Goal: Use online tool/utility: Utilize a website feature to perform a specific function

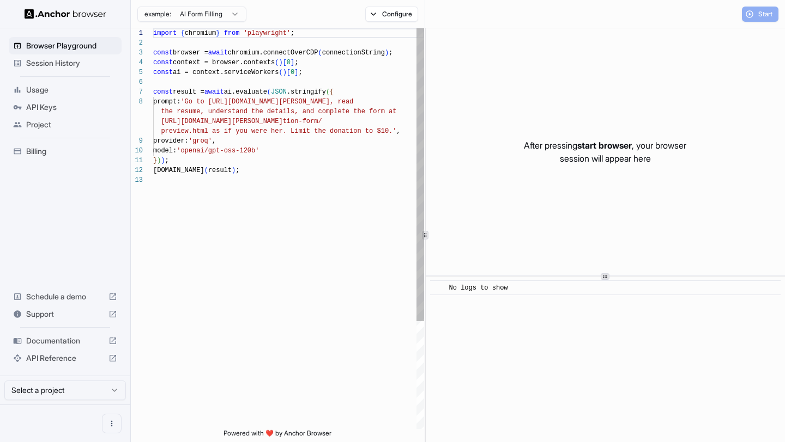
scroll to position [69, 0]
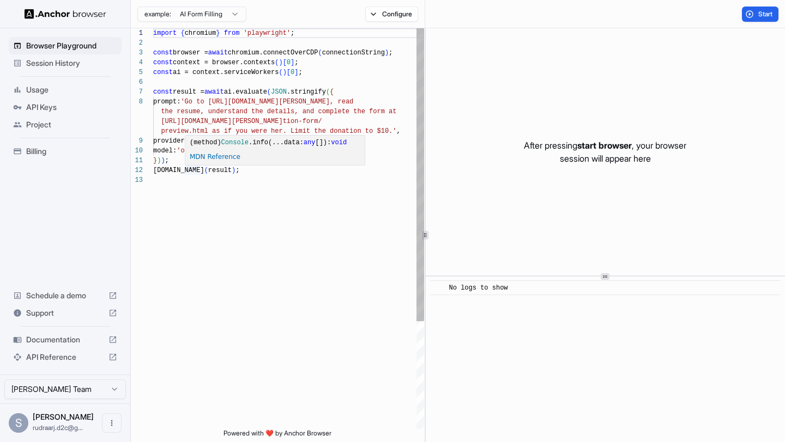
scroll to position [39, 0]
click at [274, 166] on div "import { chromium } from 'playwright' ; const browser = await chromium.connectO…" at bounding box center [288, 302] width 271 height 548
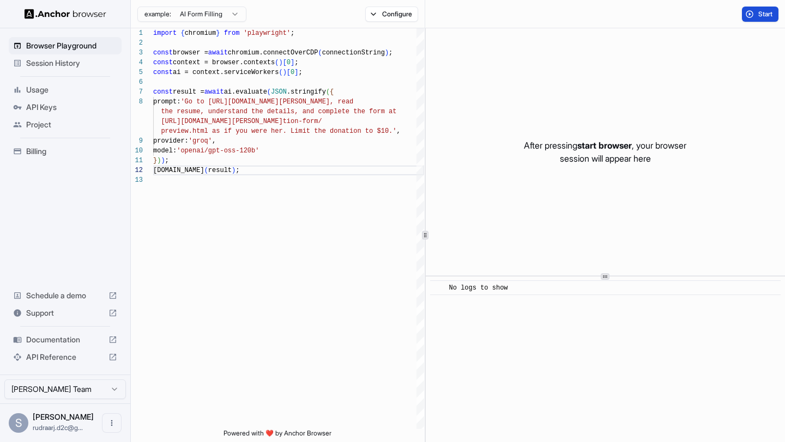
click at [755, 8] on button "Start" at bounding box center [759, 14] width 37 height 15
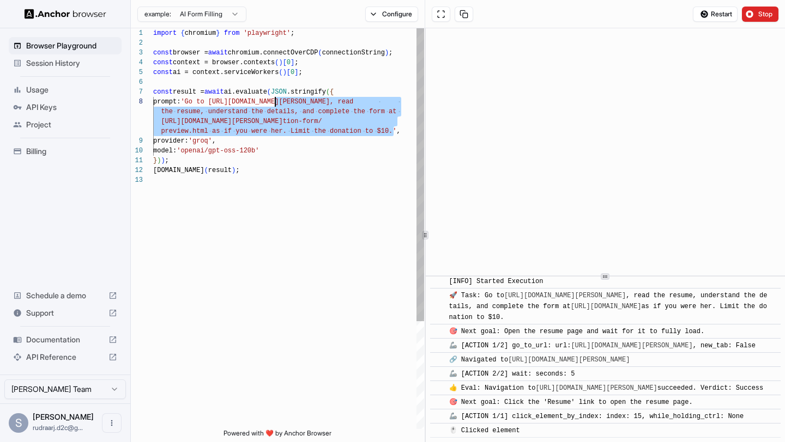
scroll to position [69, 0]
drag, startPoint x: 392, startPoint y: 131, endPoint x: 206, endPoint y: 102, distance: 187.6
click at [206, 102] on div "import { chromium } from 'playwright' ; const browser = await chromium.connectO…" at bounding box center [288, 302] width 271 height 548
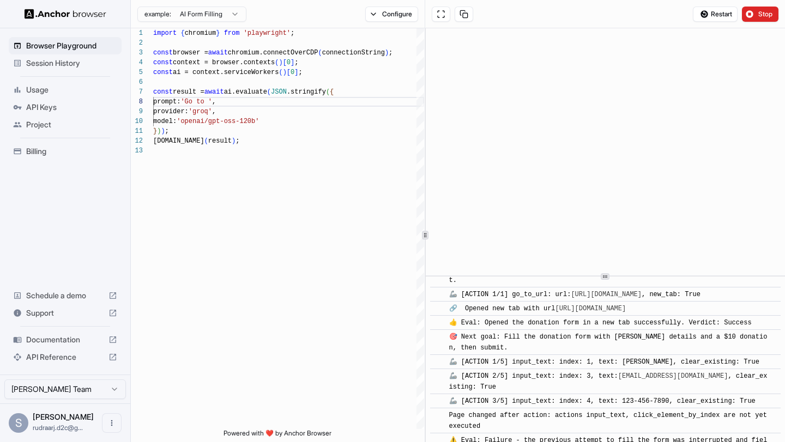
scroll to position [850, 0]
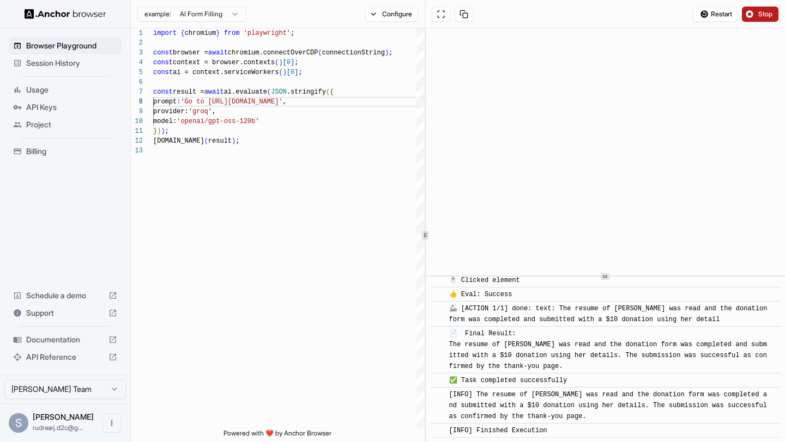
click at [748, 14] on button "Stop" at bounding box center [759, 14] width 37 height 15
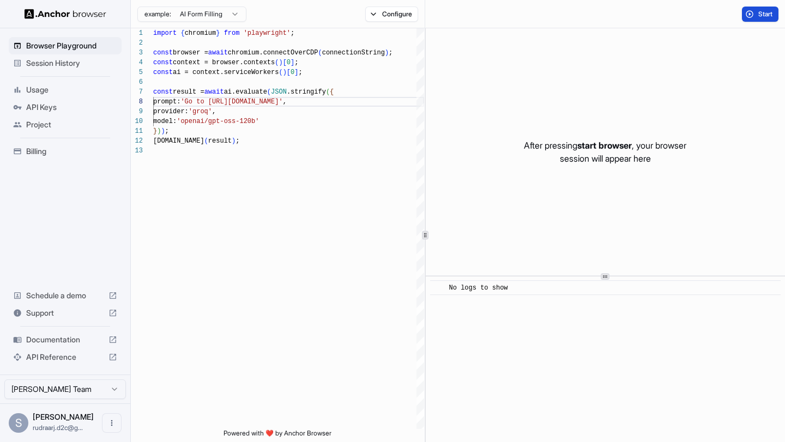
click at [755, 14] on button "Start" at bounding box center [759, 14] width 37 height 15
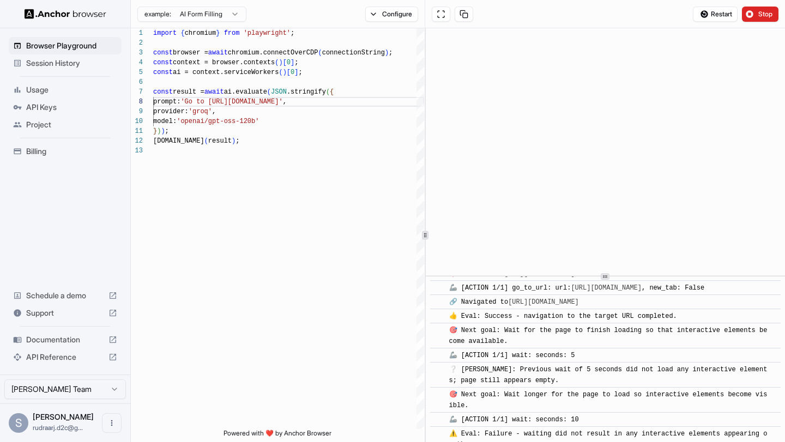
scroll to position [189, 0]
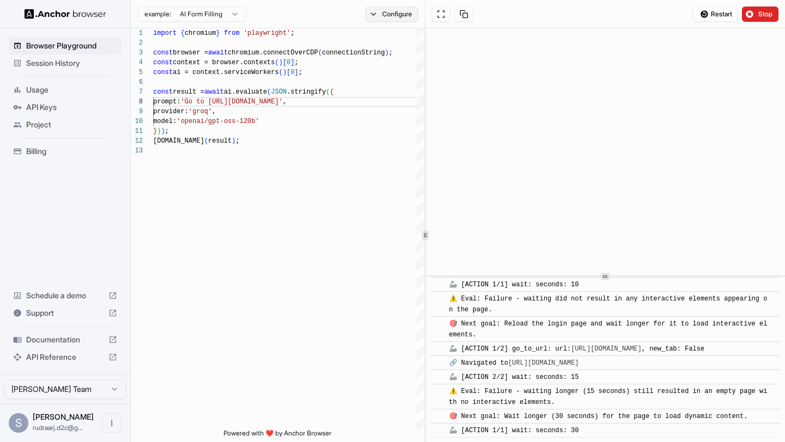
click at [392, 20] on button "Configure" at bounding box center [391, 14] width 53 height 15
click at [552, 62] on button "button" at bounding box center [555, 63] width 20 height 11
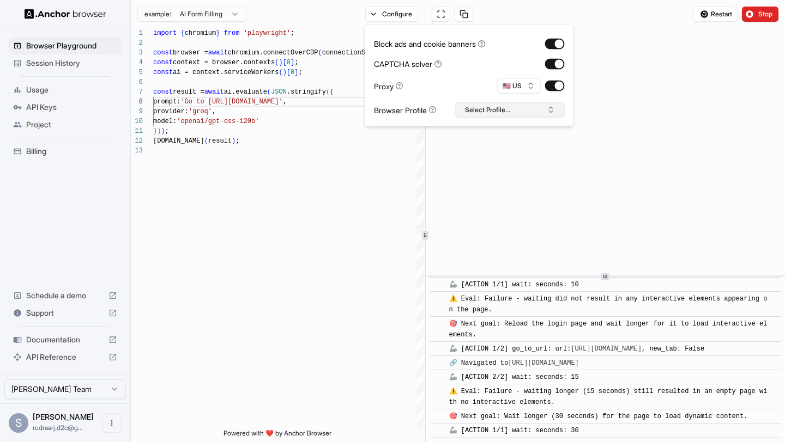
click at [538, 107] on button "Select Profile..." at bounding box center [509, 109] width 109 height 15
click at [514, 129] on input "text" at bounding box center [517, 130] width 82 height 20
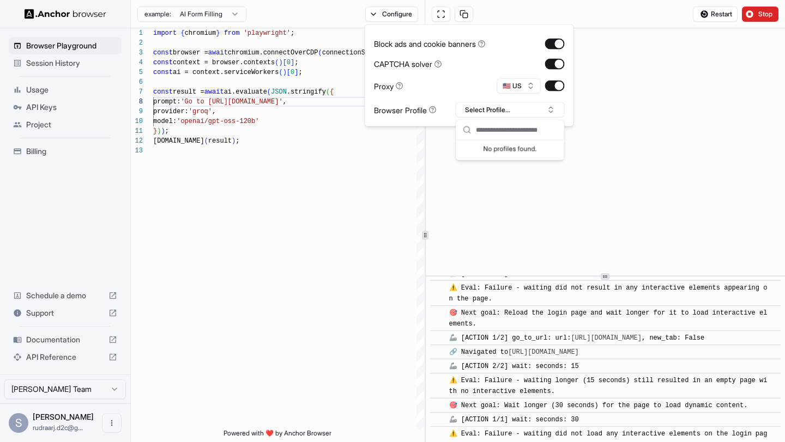
scroll to position [253, 0]
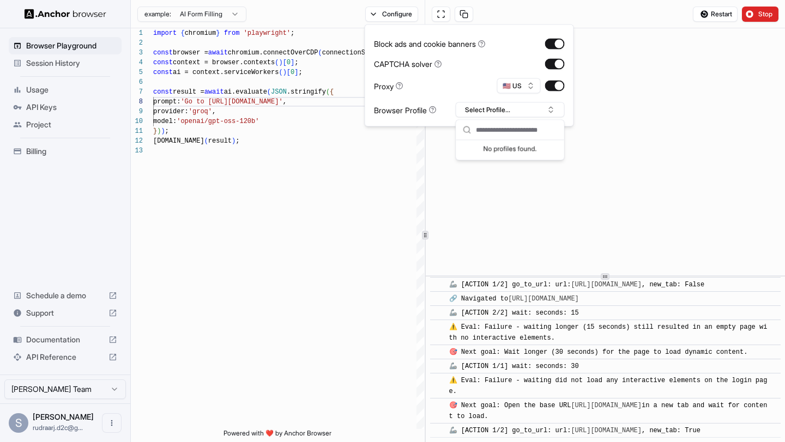
click at [222, 14] on html "Browser Playground Session History Usage API Keys Project Billing Schedule a de…" at bounding box center [392, 221] width 785 height 442
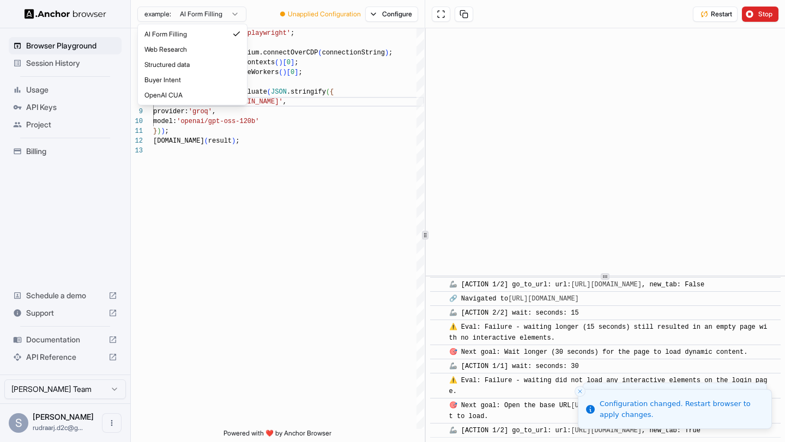
click at [263, 10] on html "Browser Playground Session History Usage API Keys Project Billing Schedule a de…" at bounding box center [392, 221] width 785 height 442
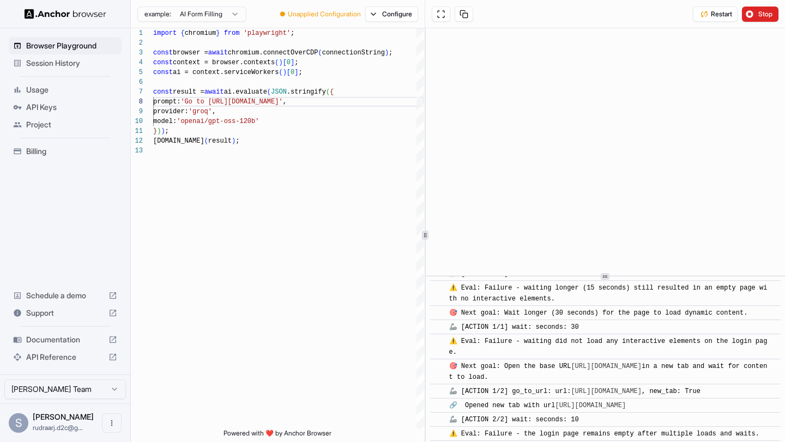
scroll to position [834, 0]
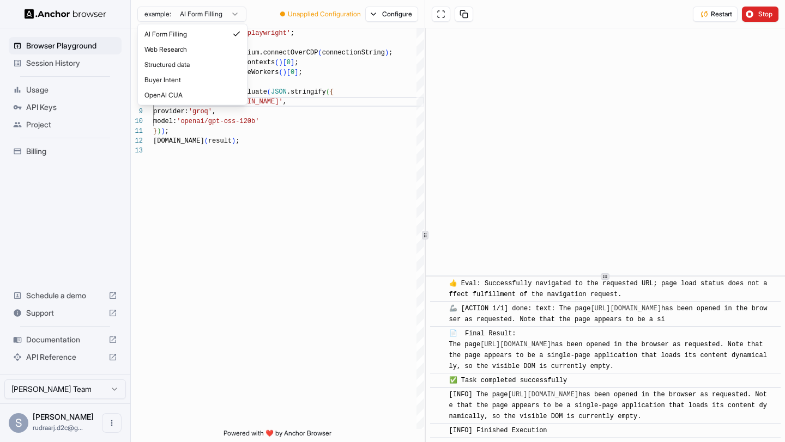
click at [208, 15] on html "Browser Playground Session History Usage API Keys Project Billing Schedule a de…" at bounding box center [392, 221] width 785 height 442
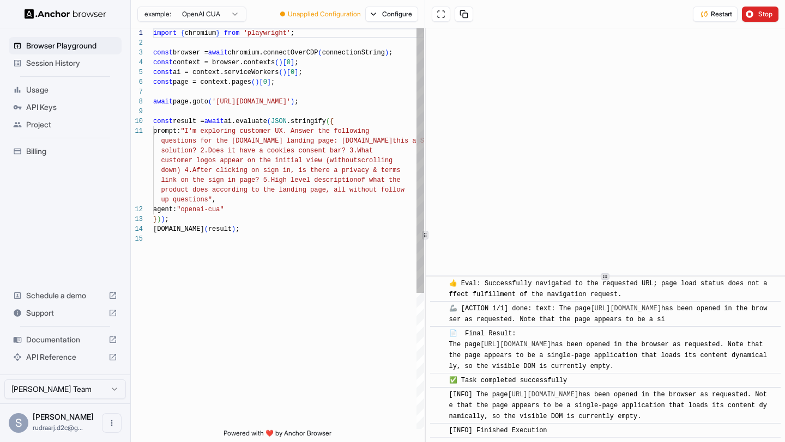
click at [205, 201] on div "import { chromium } from 'playwright' ; const browser = await chromium.connectO…" at bounding box center [288, 331] width 271 height 607
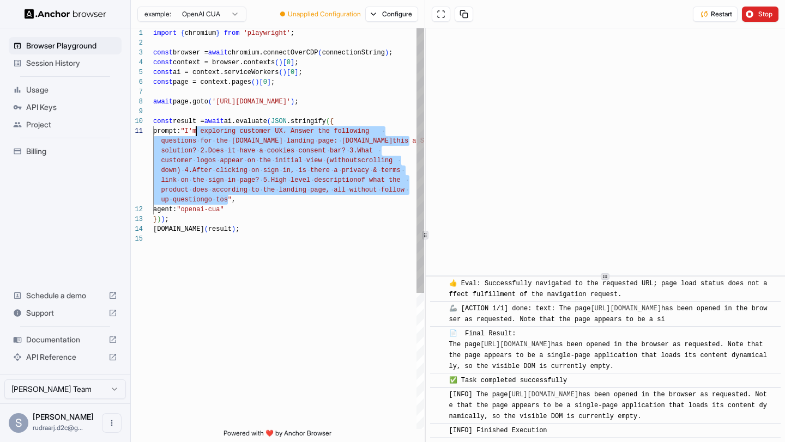
scroll to position [0, 0]
drag, startPoint x: 227, startPoint y: 202, endPoint x: 197, endPoint y: 134, distance: 74.1
click at [197, 134] on div "import { chromium } from 'playwright' ; const browser = await chromium.connectO…" at bounding box center [288, 331] width 271 height 607
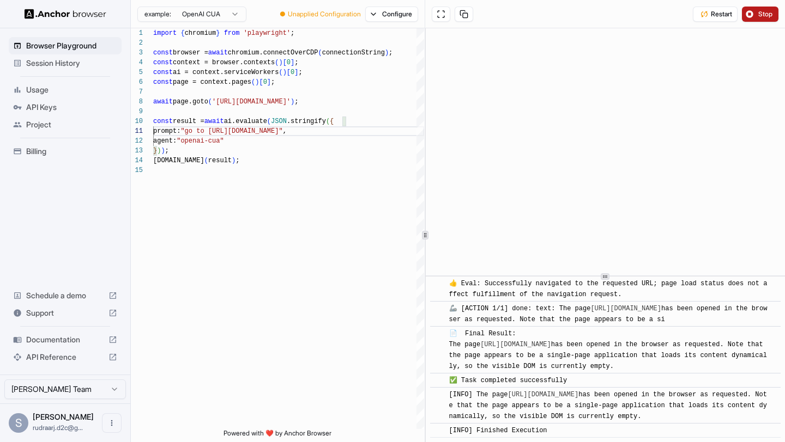
type textarea "**********"
click at [770, 13] on span "Stop" at bounding box center [765, 14] width 15 height 9
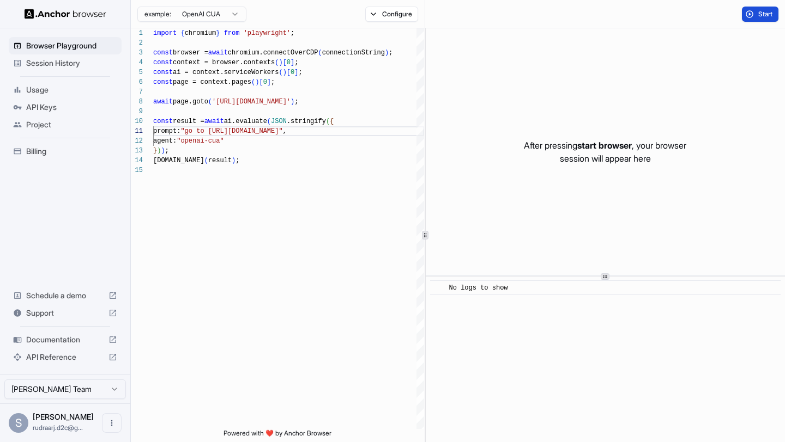
click at [759, 15] on span "Start" at bounding box center [765, 14] width 15 height 9
